Goal: Task Accomplishment & Management: Manage account settings

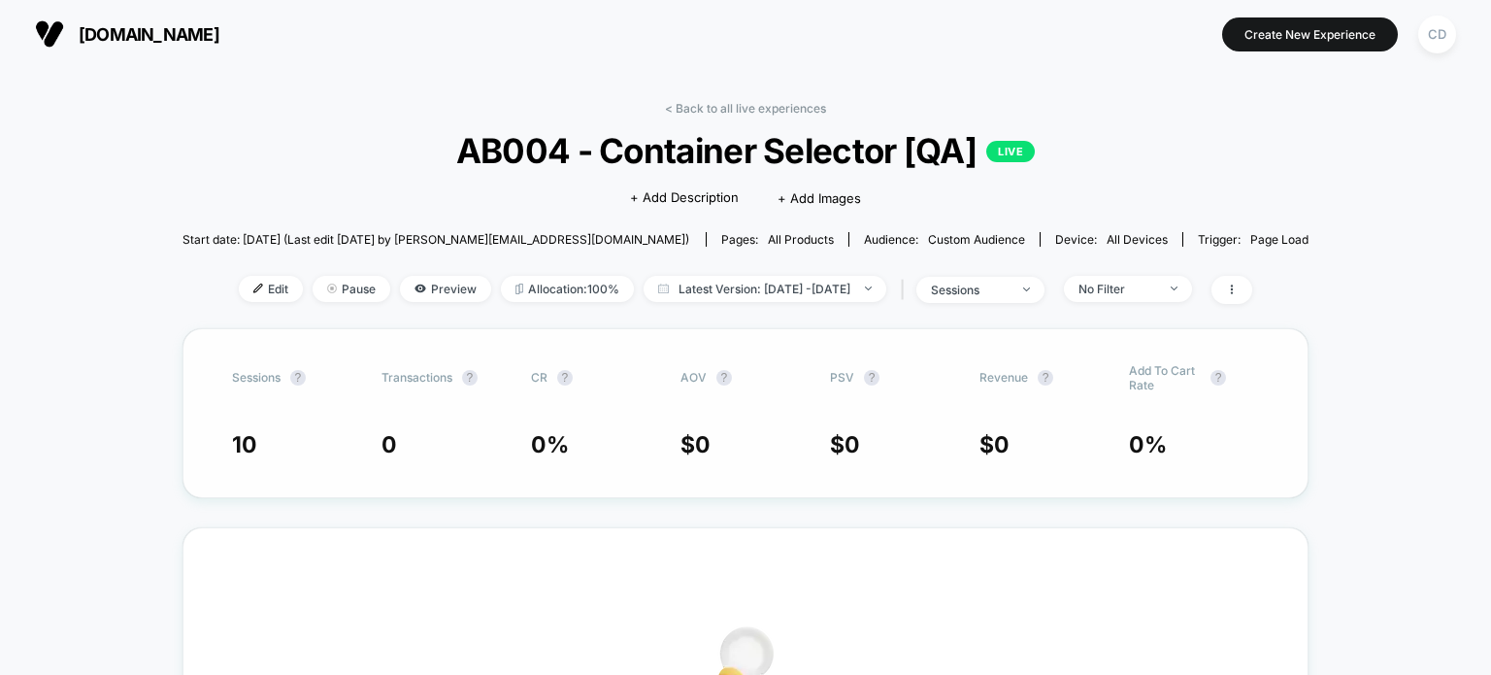
click at [281, 372] on span "Sessions" at bounding box center [256, 377] width 49 height 15
click at [1432, 23] on div "CD" at bounding box center [1437, 35] width 38 height 38
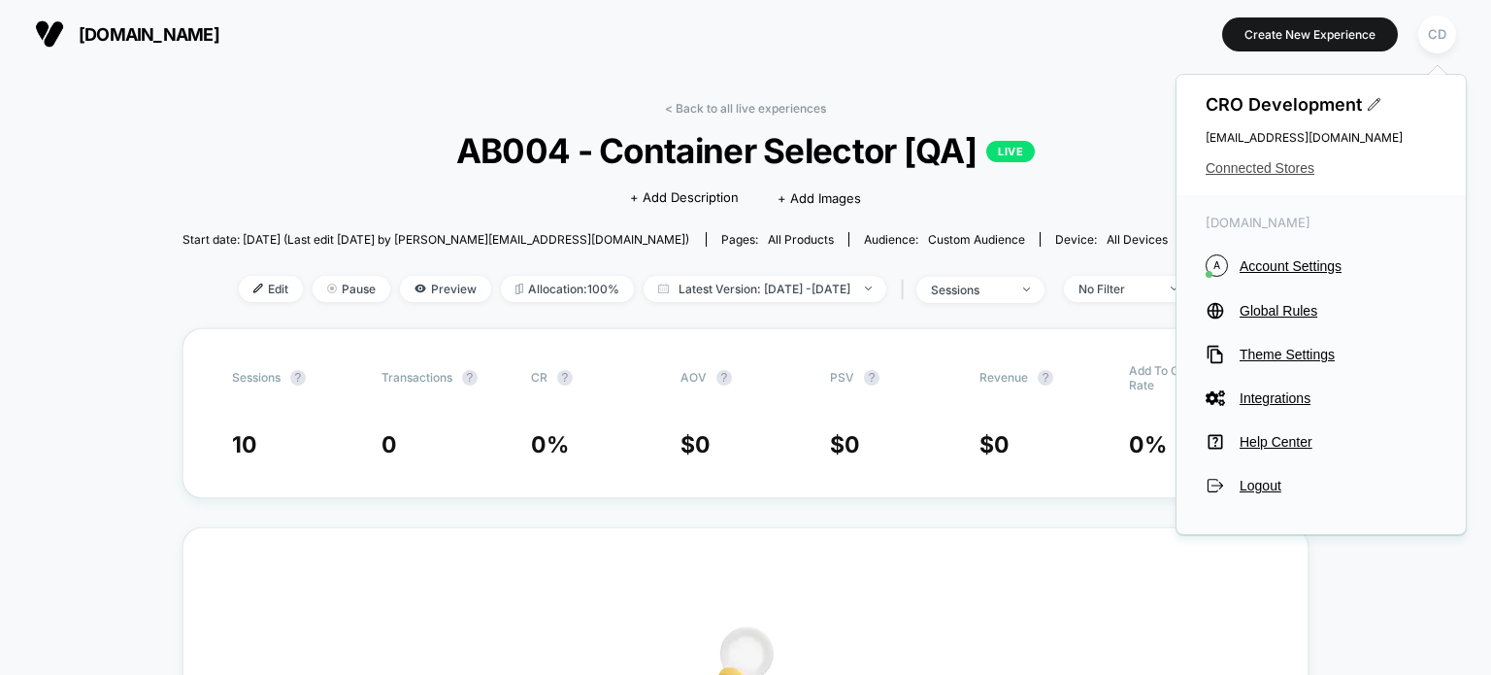
click at [1249, 170] on span "Connected Stores" at bounding box center [1321, 168] width 231 height 16
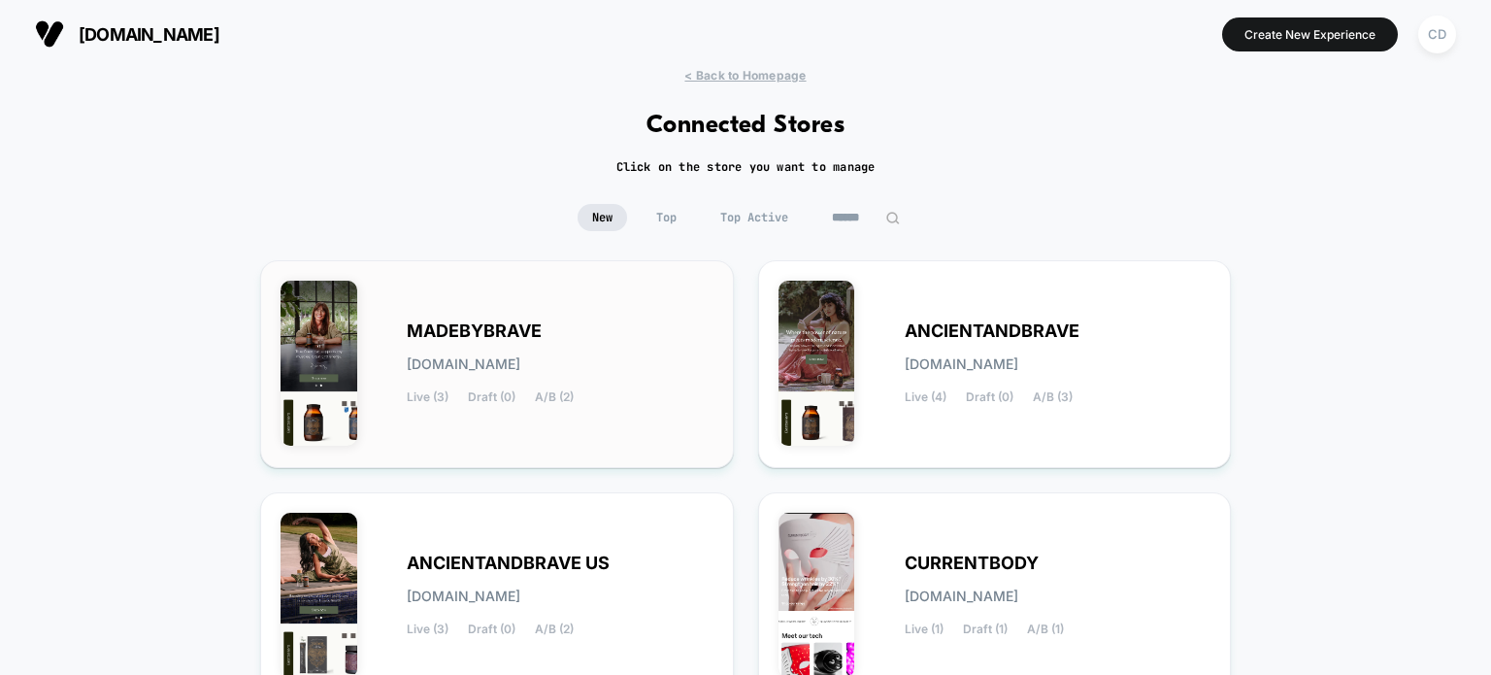
click at [477, 336] on span "MADEBYBRAVE" at bounding box center [474, 331] width 135 height 14
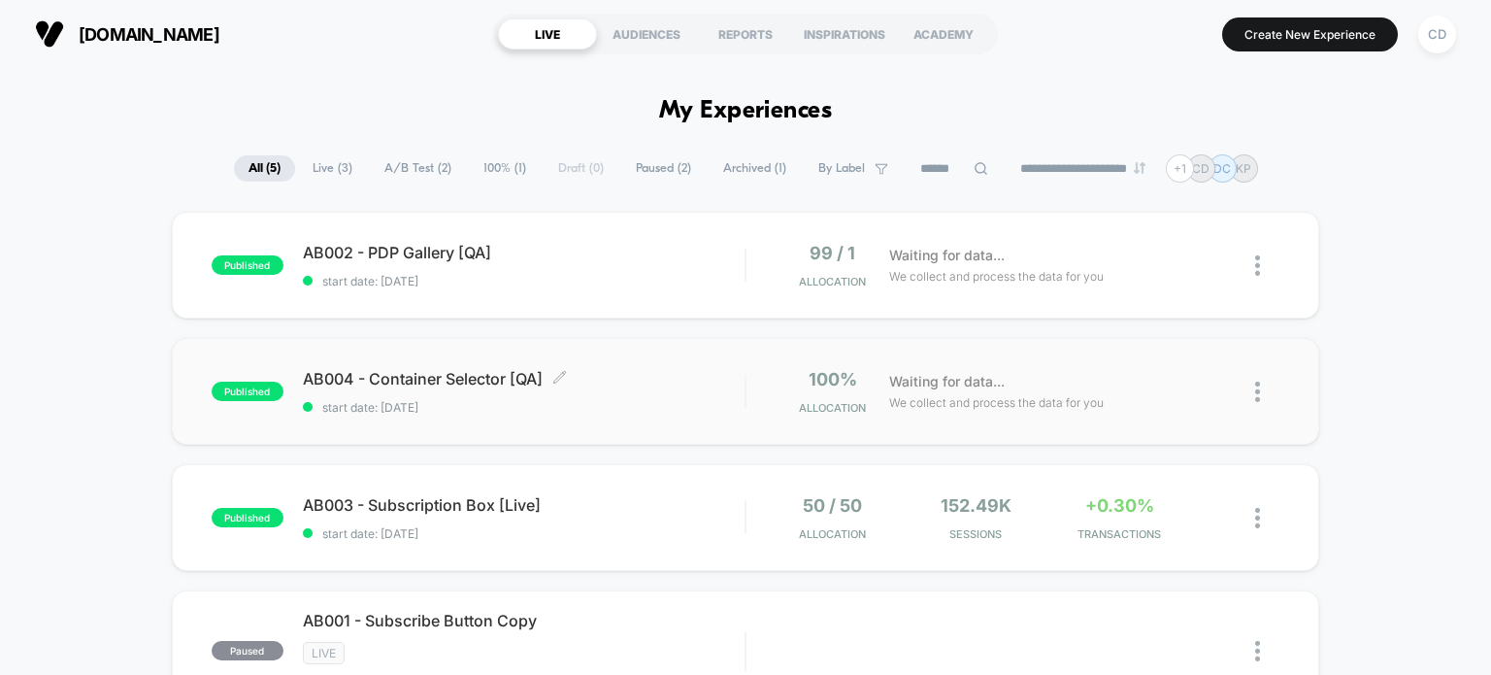
click at [454, 373] on span "AB004 - Container Selector [QA] Click to edit experience details" at bounding box center [524, 378] width 443 height 19
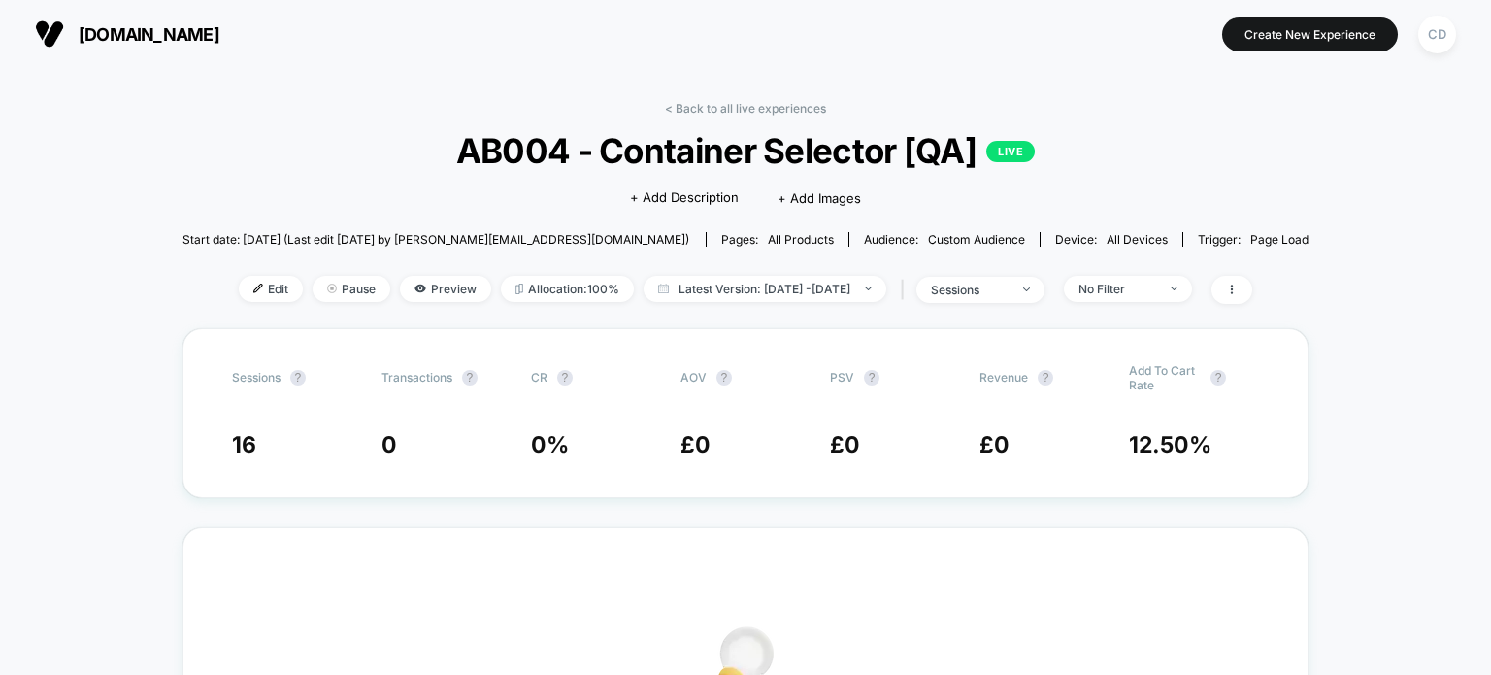
click at [1457, 38] on button "CD" at bounding box center [1437, 35] width 50 height 40
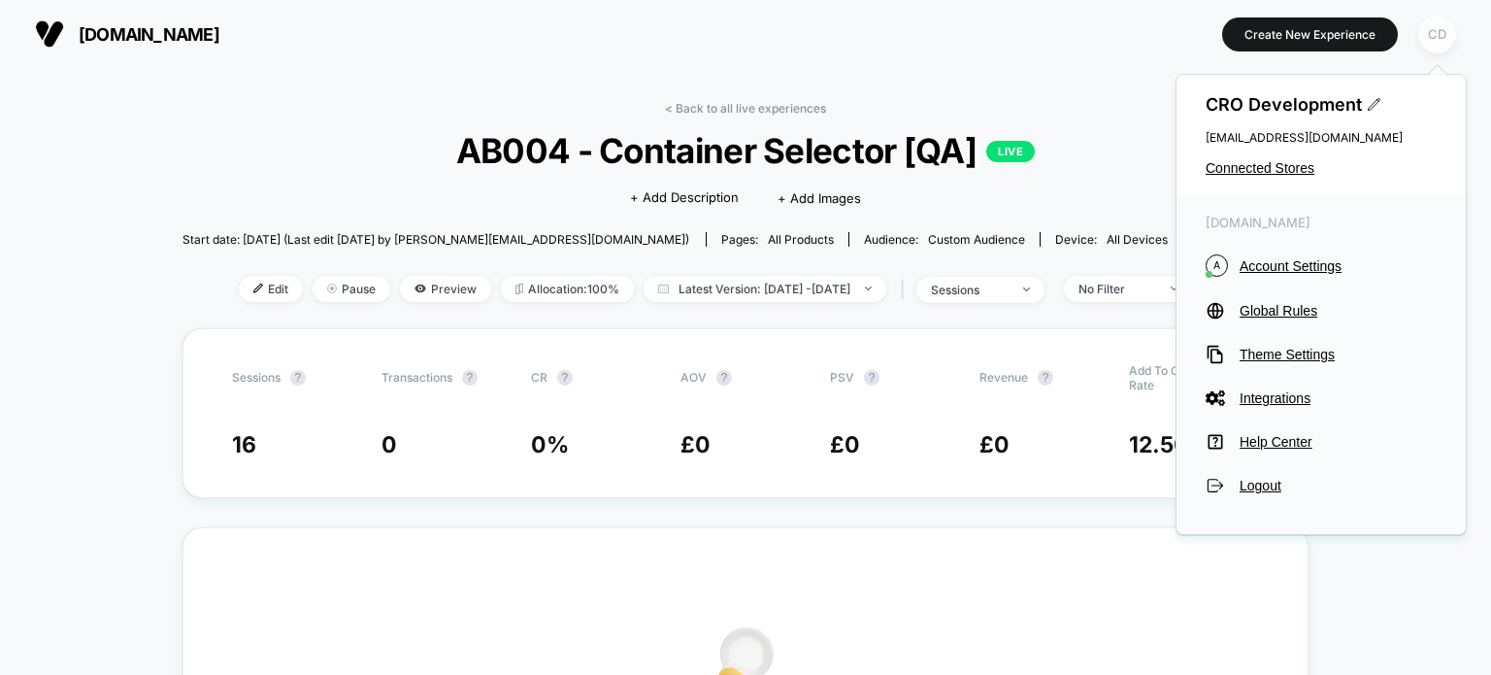
click at [1445, 36] on div "CD" at bounding box center [1437, 35] width 38 height 38
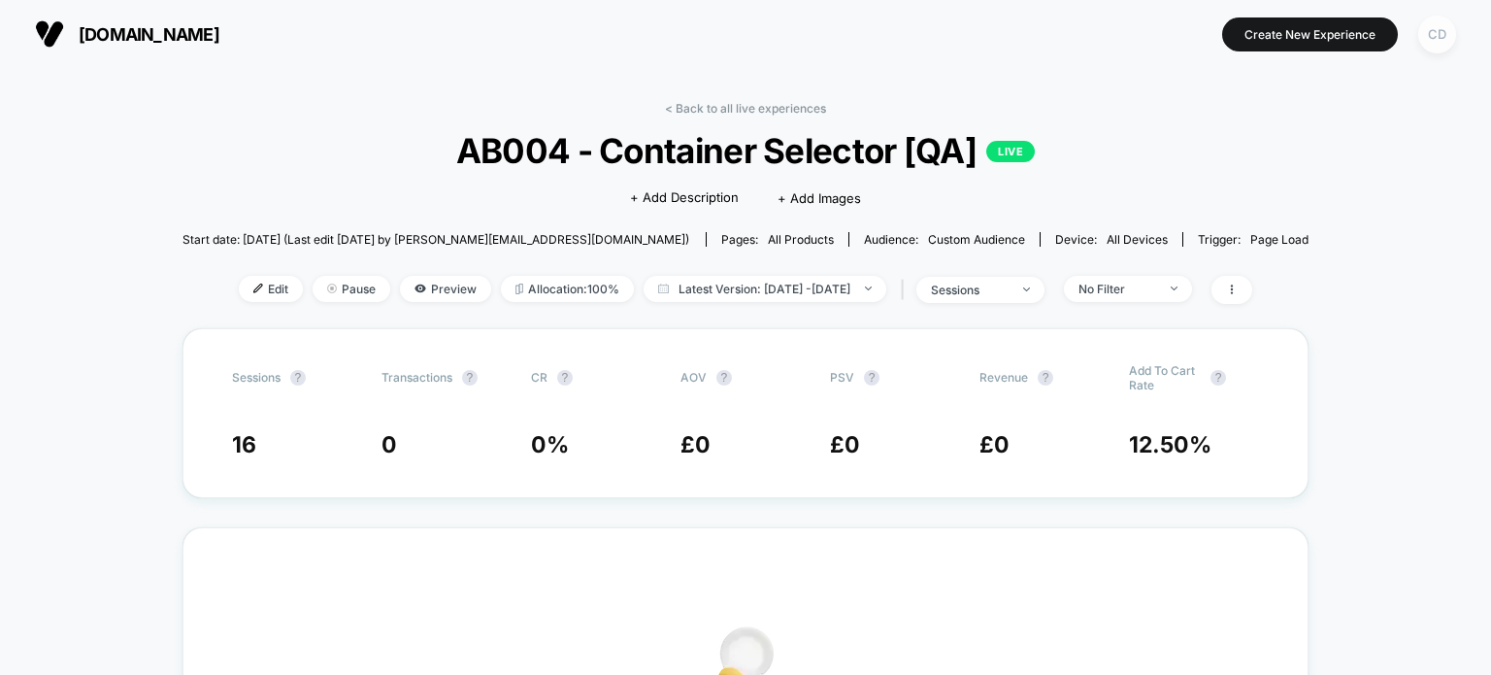
click at [1423, 46] on div "CD" at bounding box center [1437, 35] width 38 height 38
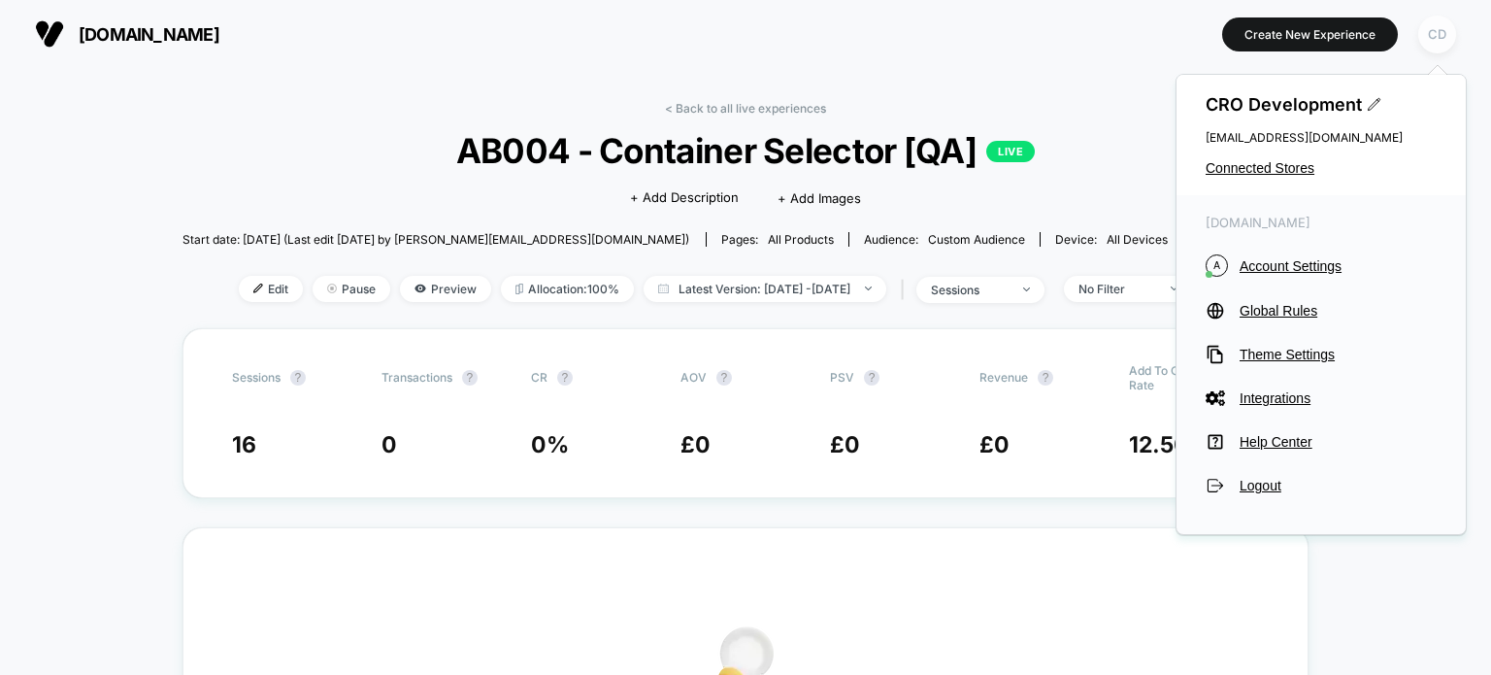
click at [1425, 43] on div "CD" at bounding box center [1437, 35] width 38 height 38
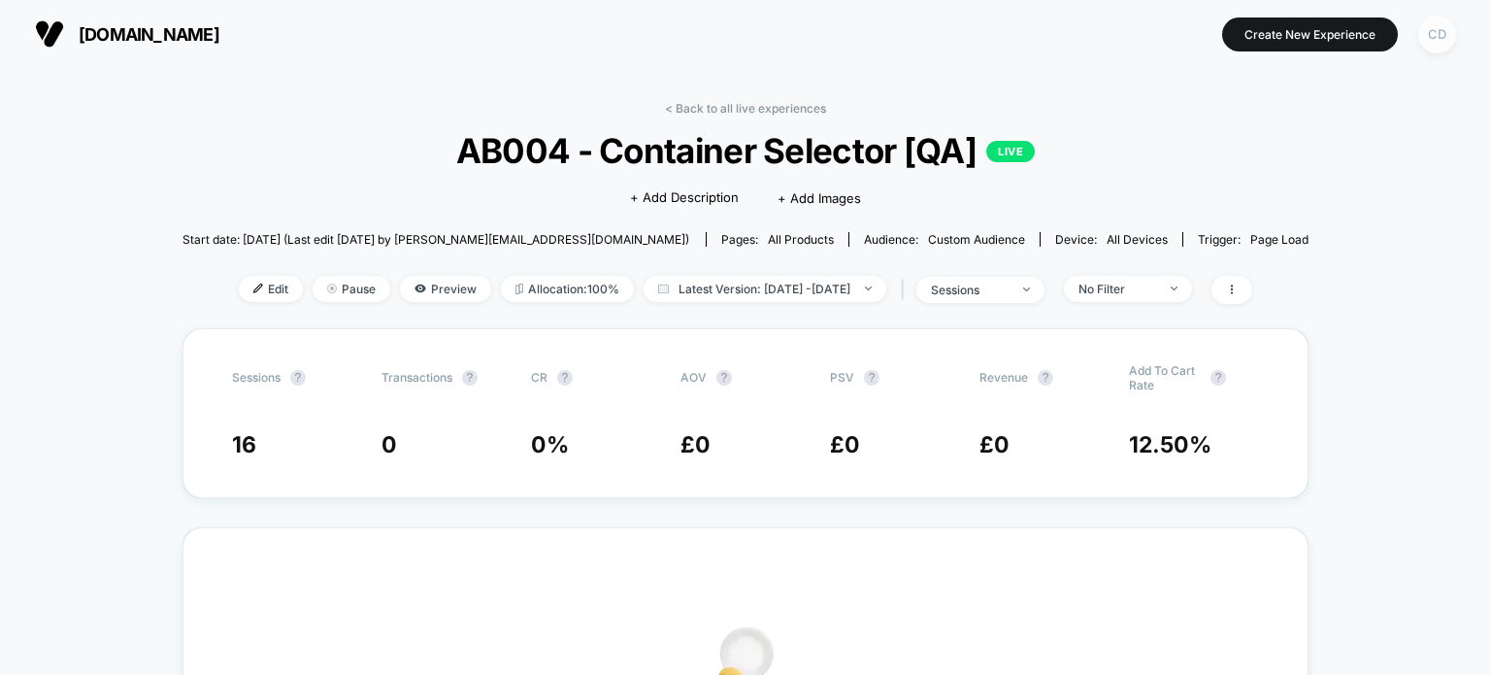
click at [1425, 43] on div "CD" at bounding box center [1437, 35] width 38 height 38
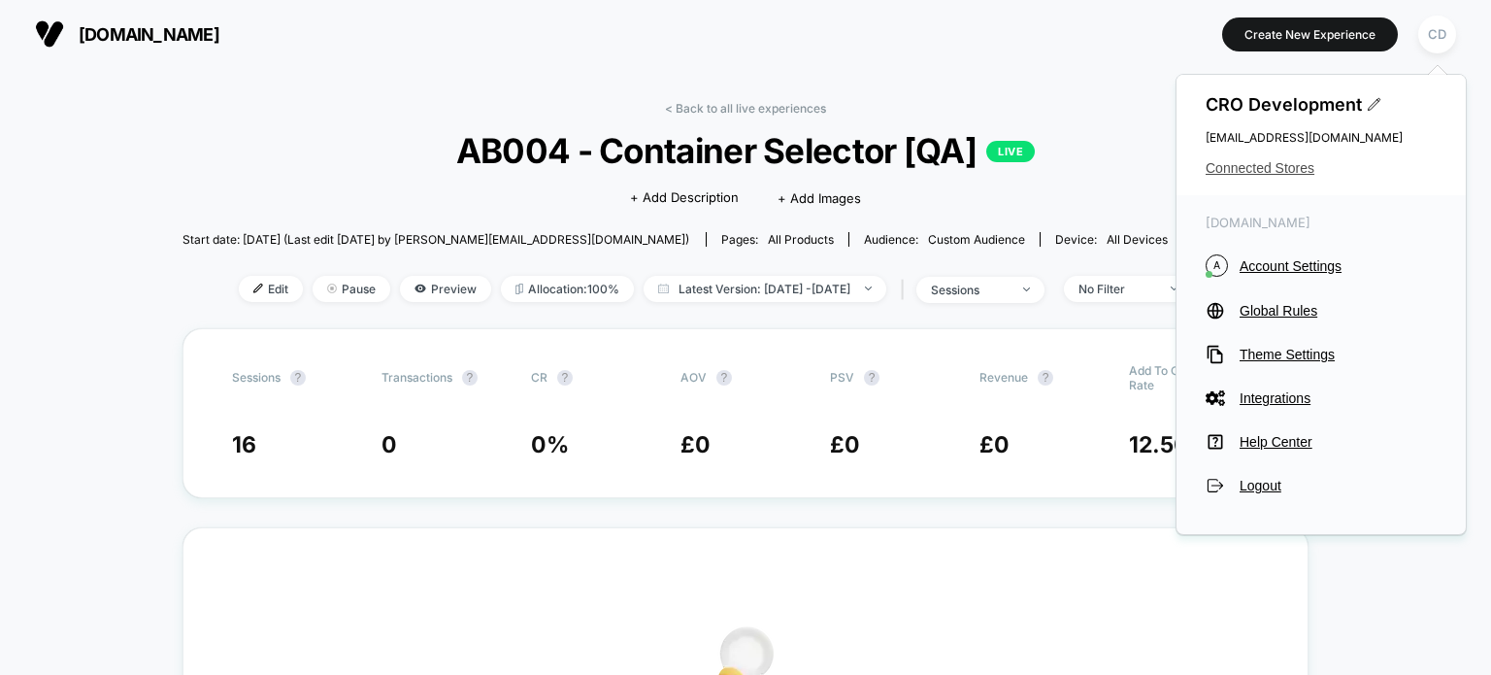
click at [1301, 164] on span "Connected Stores" at bounding box center [1321, 168] width 231 height 16
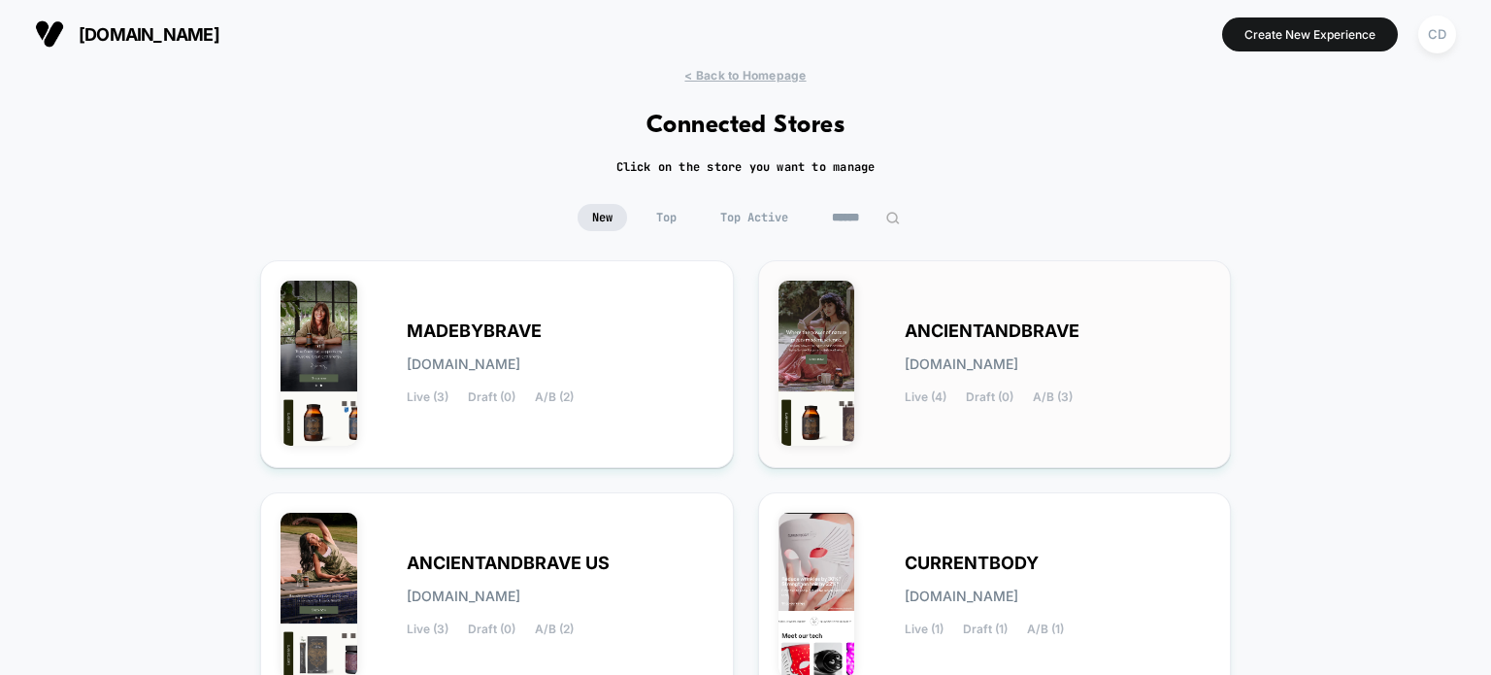
click at [1050, 324] on span "ANCIENTANDBRAVE" at bounding box center [992, 331] width 175 height 14
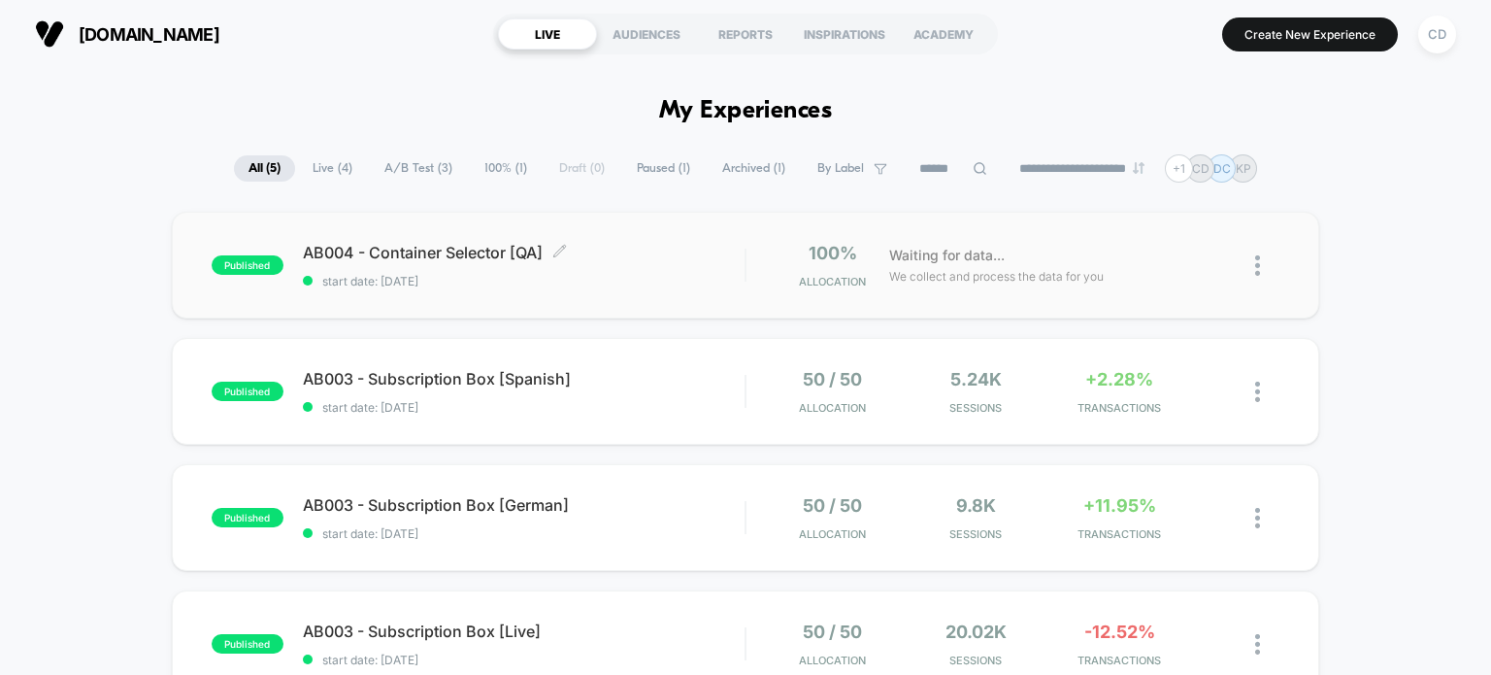
click at [330, 246] on span "AB004 - Container Selector [QA] Click to edit experience details" at bounding box center [524, 252] width 443 height 19
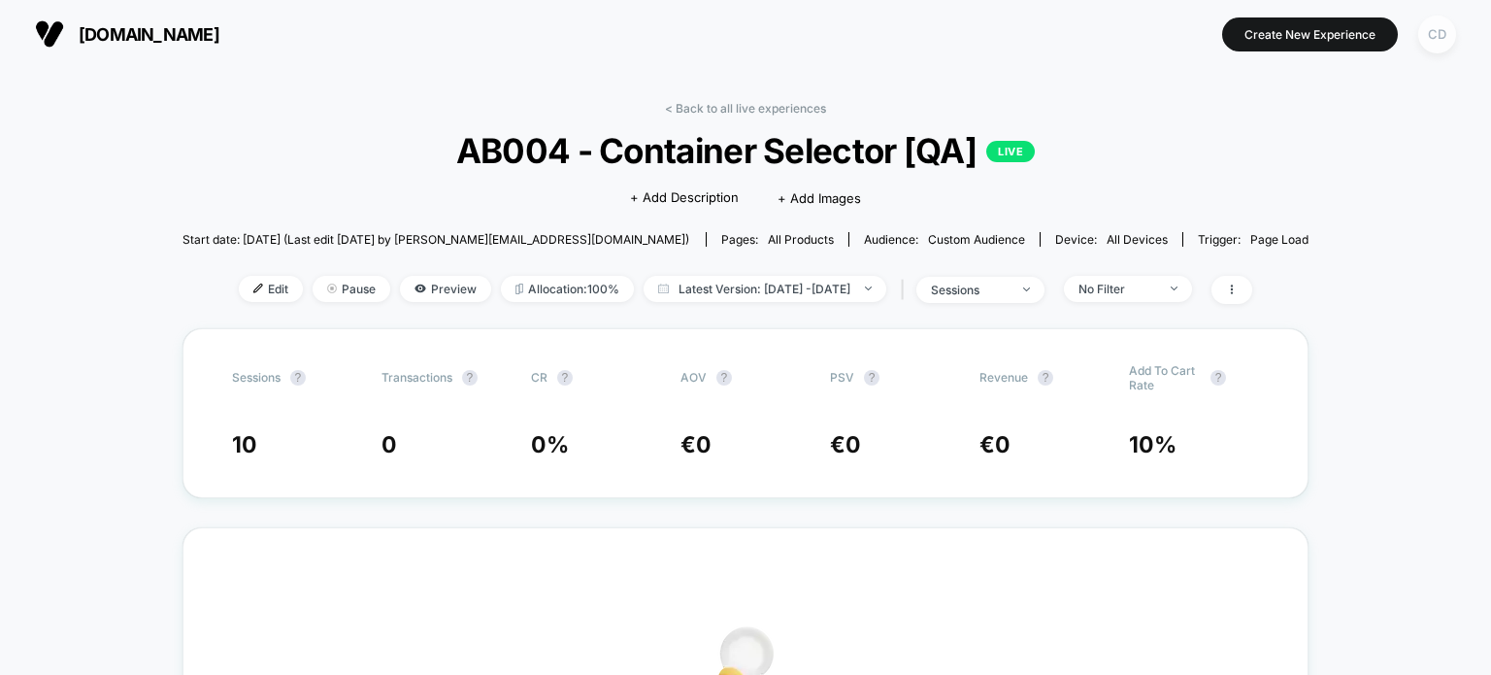
click at [1444, 34] on div "CD" at bounding box center [1437, 35] width 38 height 38
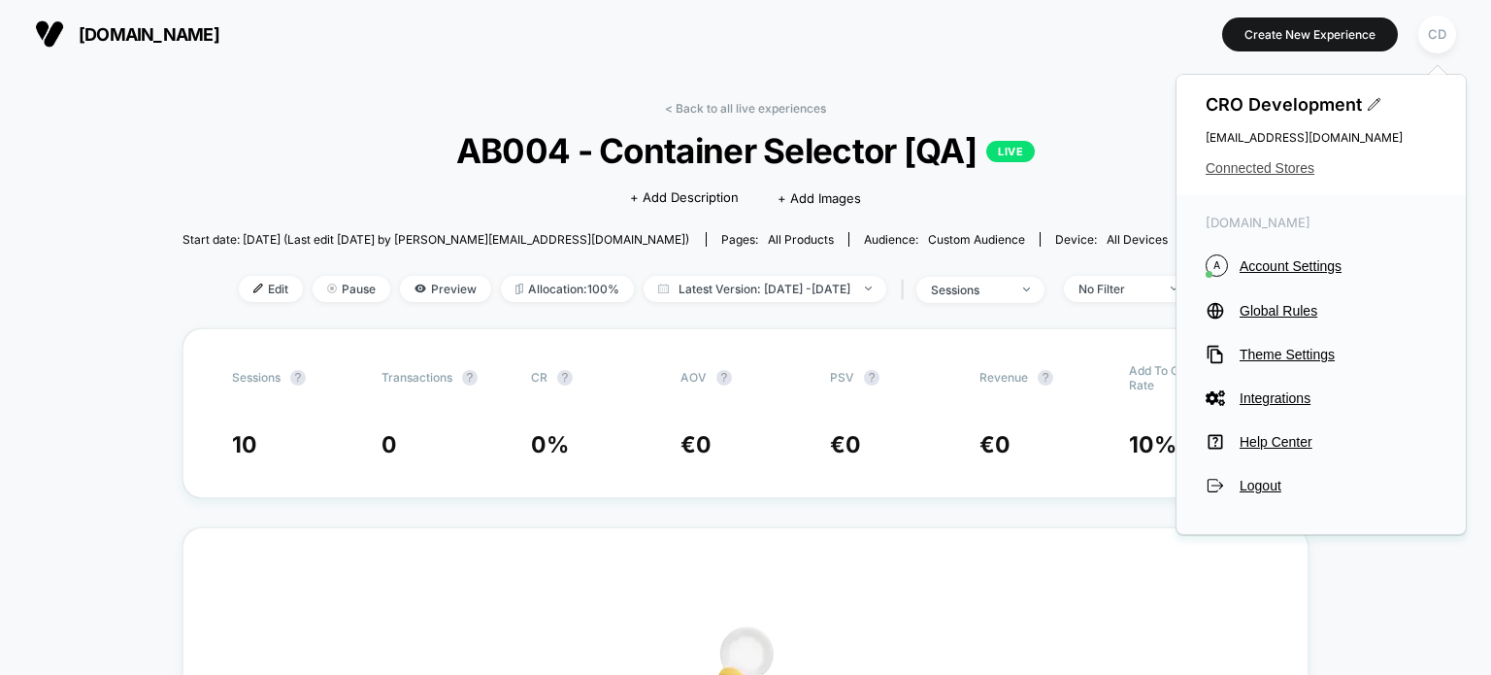
click at [1257, 163] on span "Connected Stores" at bounding box center [1321, 168] width 231 height 16
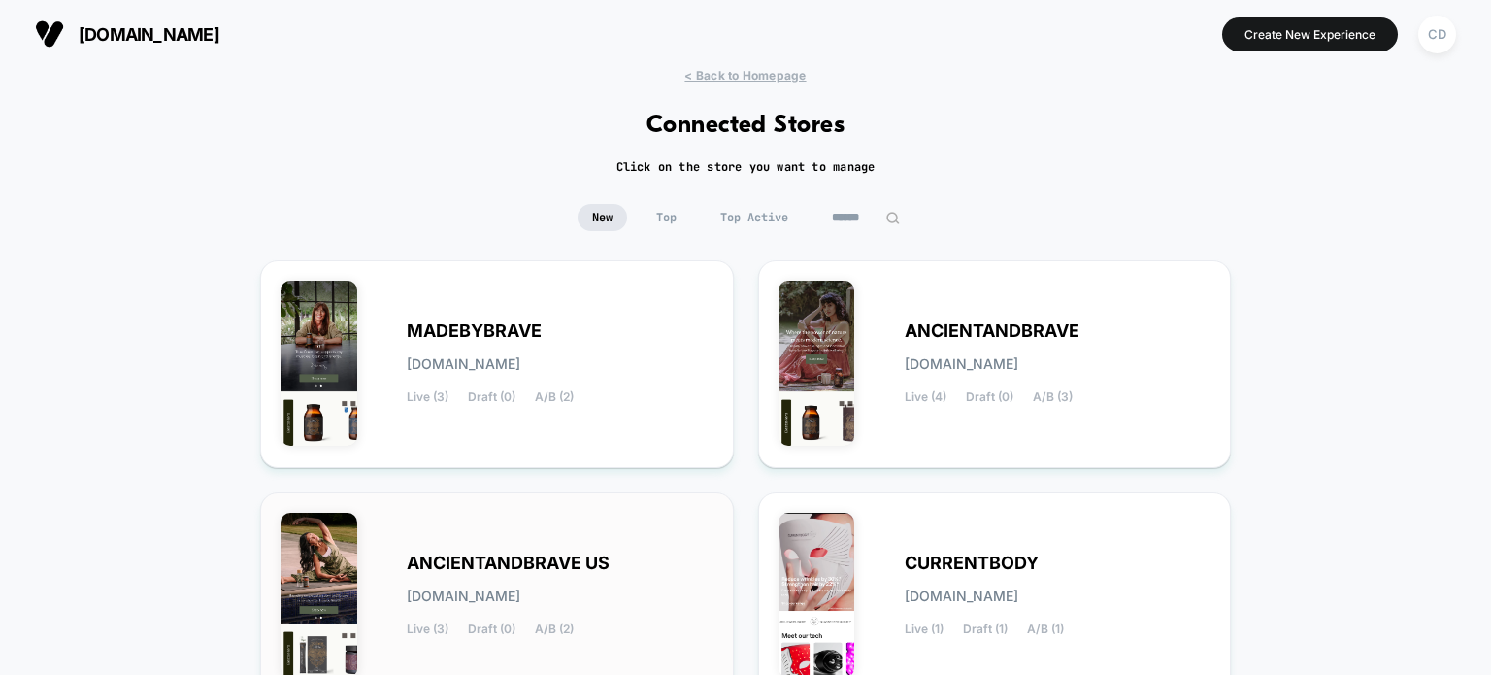
click at [472, 560] on span "ANCIENTANDBRAVE US" at bounding box center [508, 563] width 203 height 14
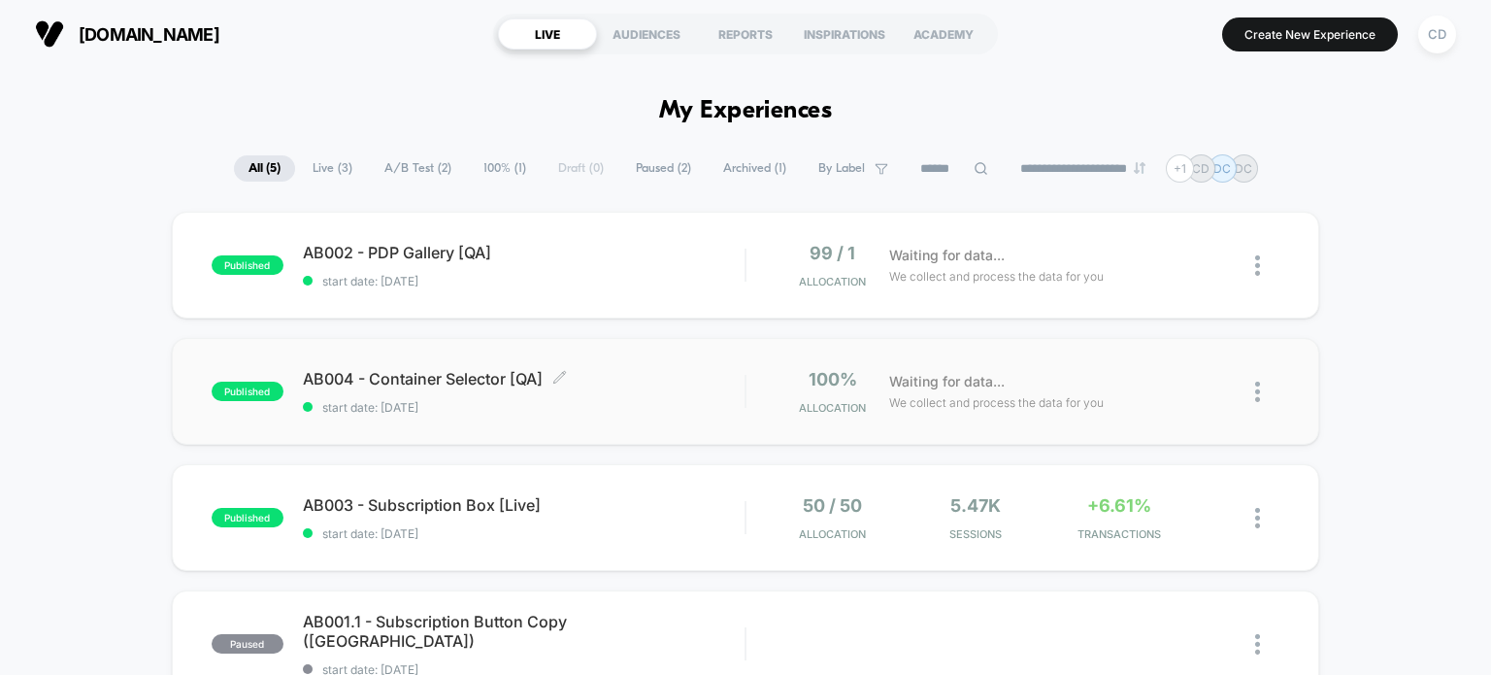
click at [454, 371] on span "AB004 - Container Selector [QA] Click to edit experience details" at bounding box center [524, 378] width 443 height 19
